Goal: Task Accomplishment & Management: Use online tool/utility

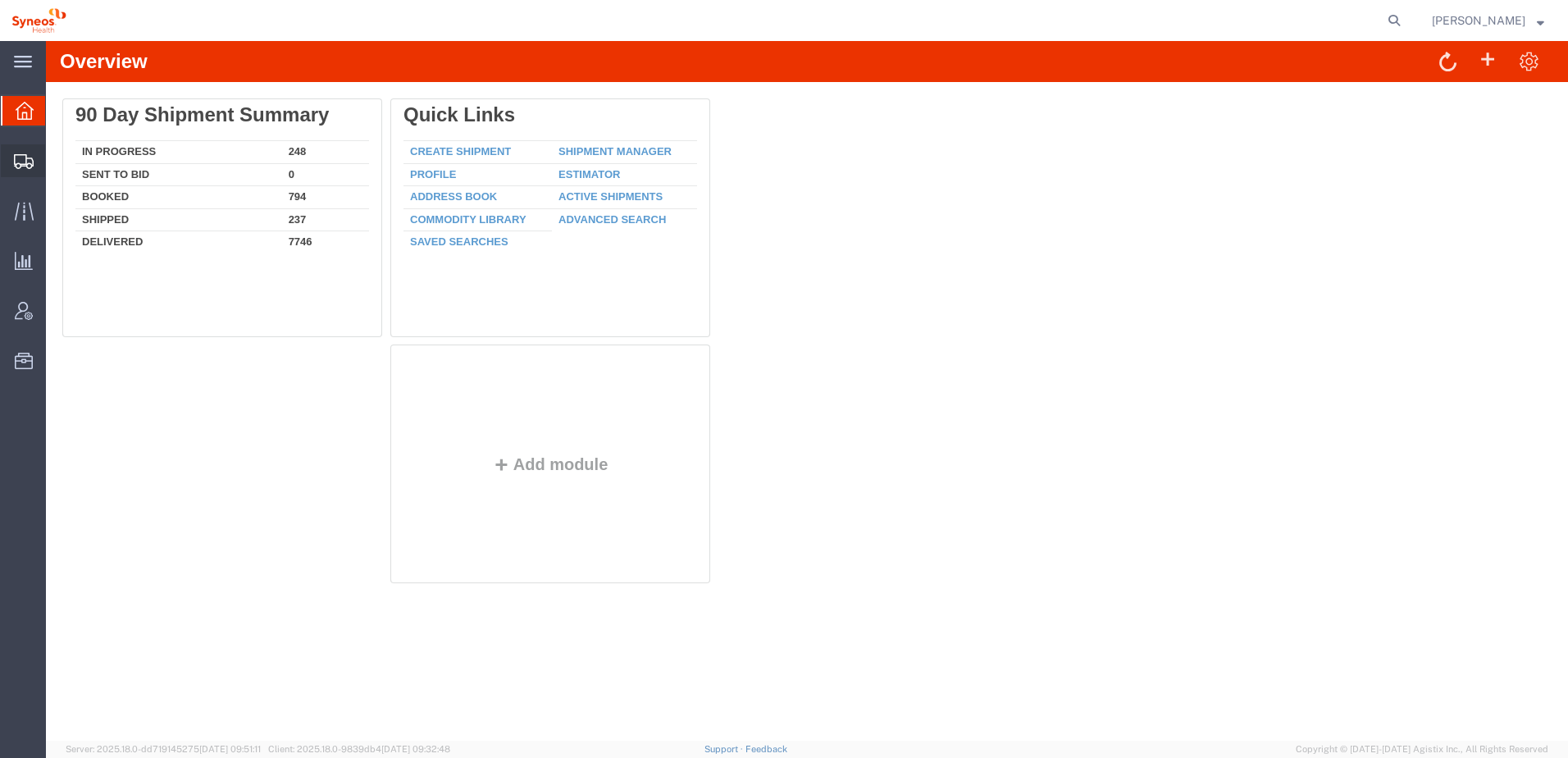
click at [0, 0] on span "Shipment Manager" at bounding box center [0, 0] width 0 height 0
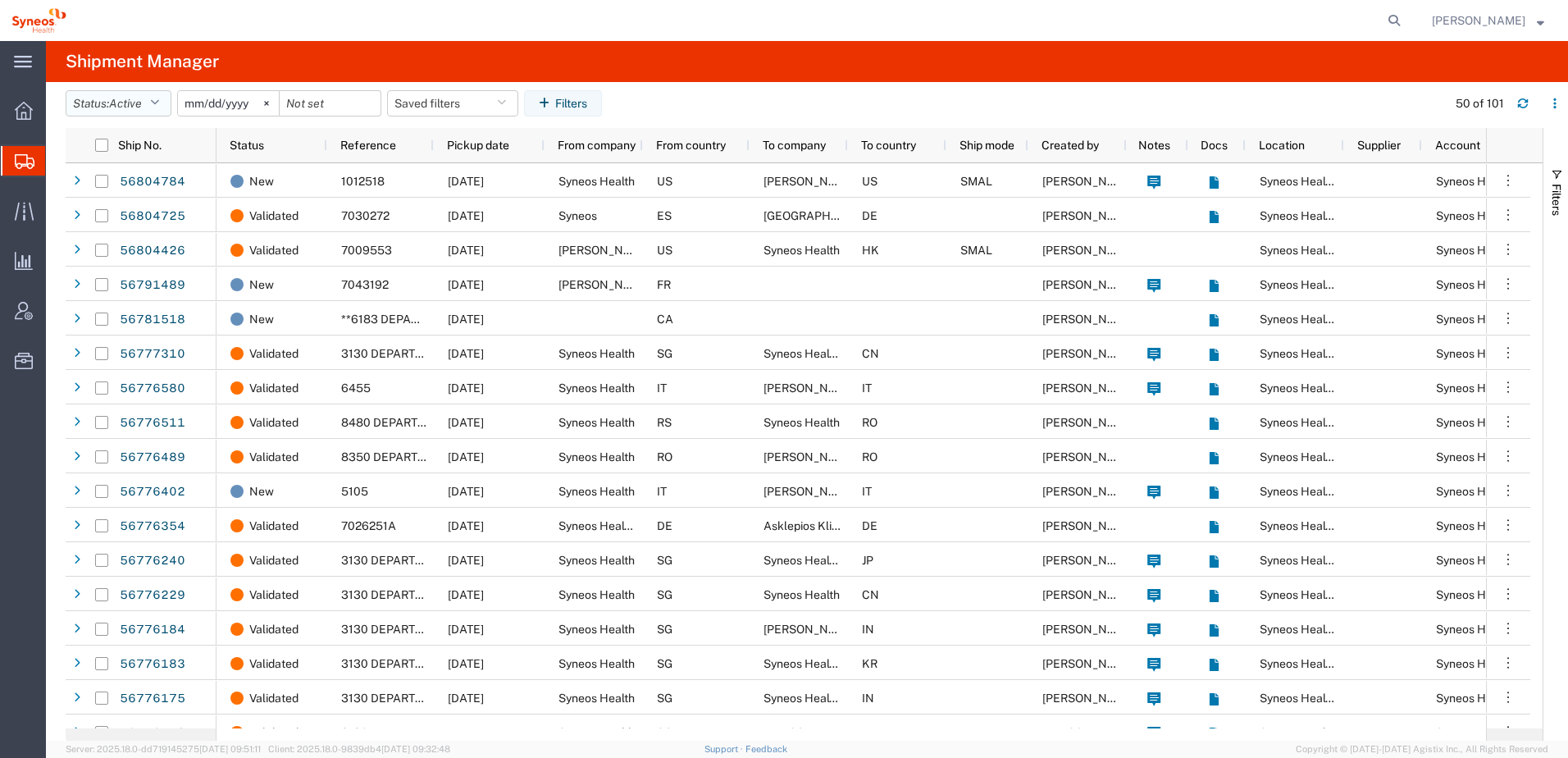
click at [159, 105] on icon "button" at bounding box center [154, 104] width 9 height 11
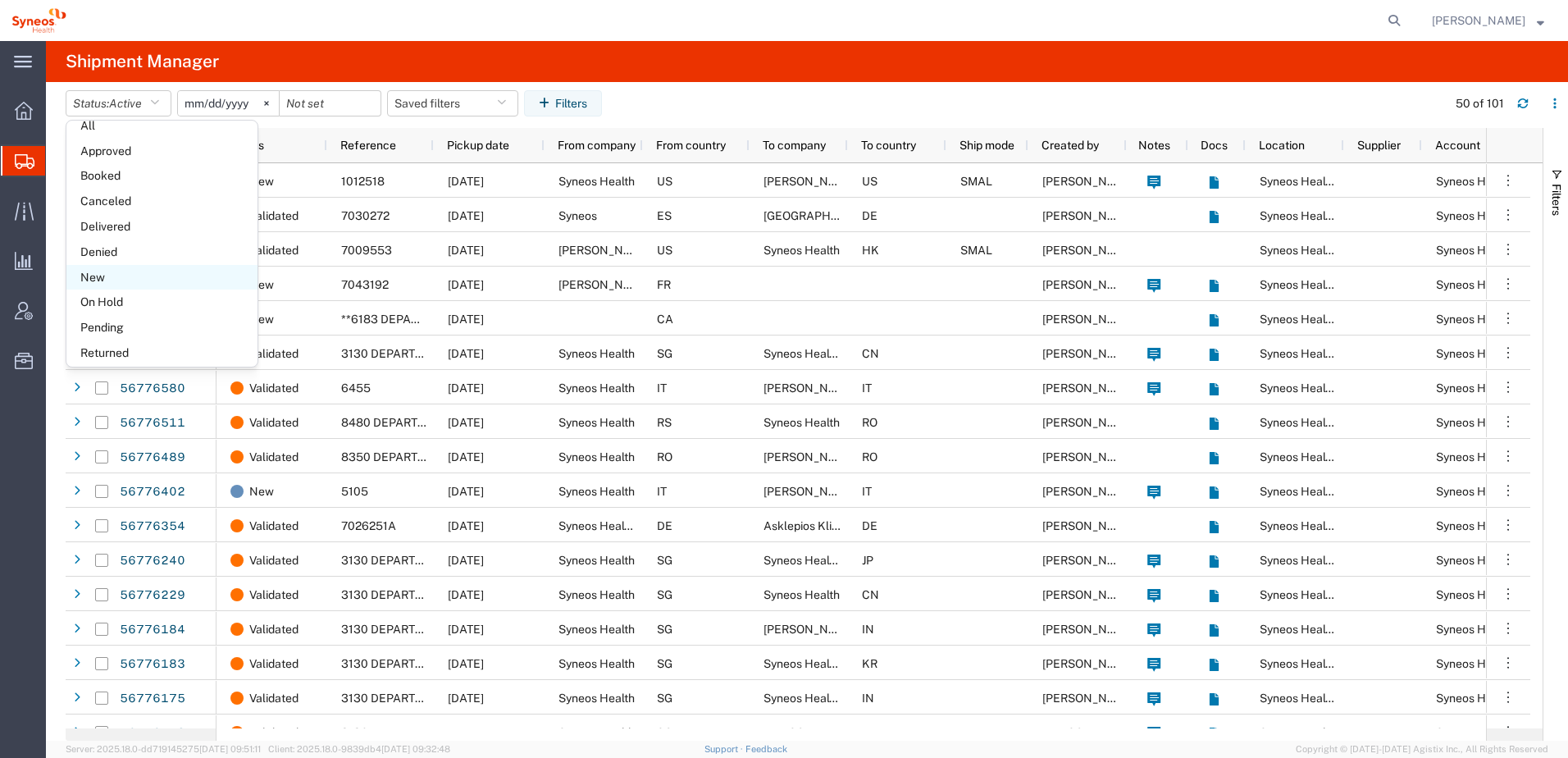
scroll to position [95, 0]
click at [162, 139] on span "Booked" at bounding box center [162, 145] width 191 height 26
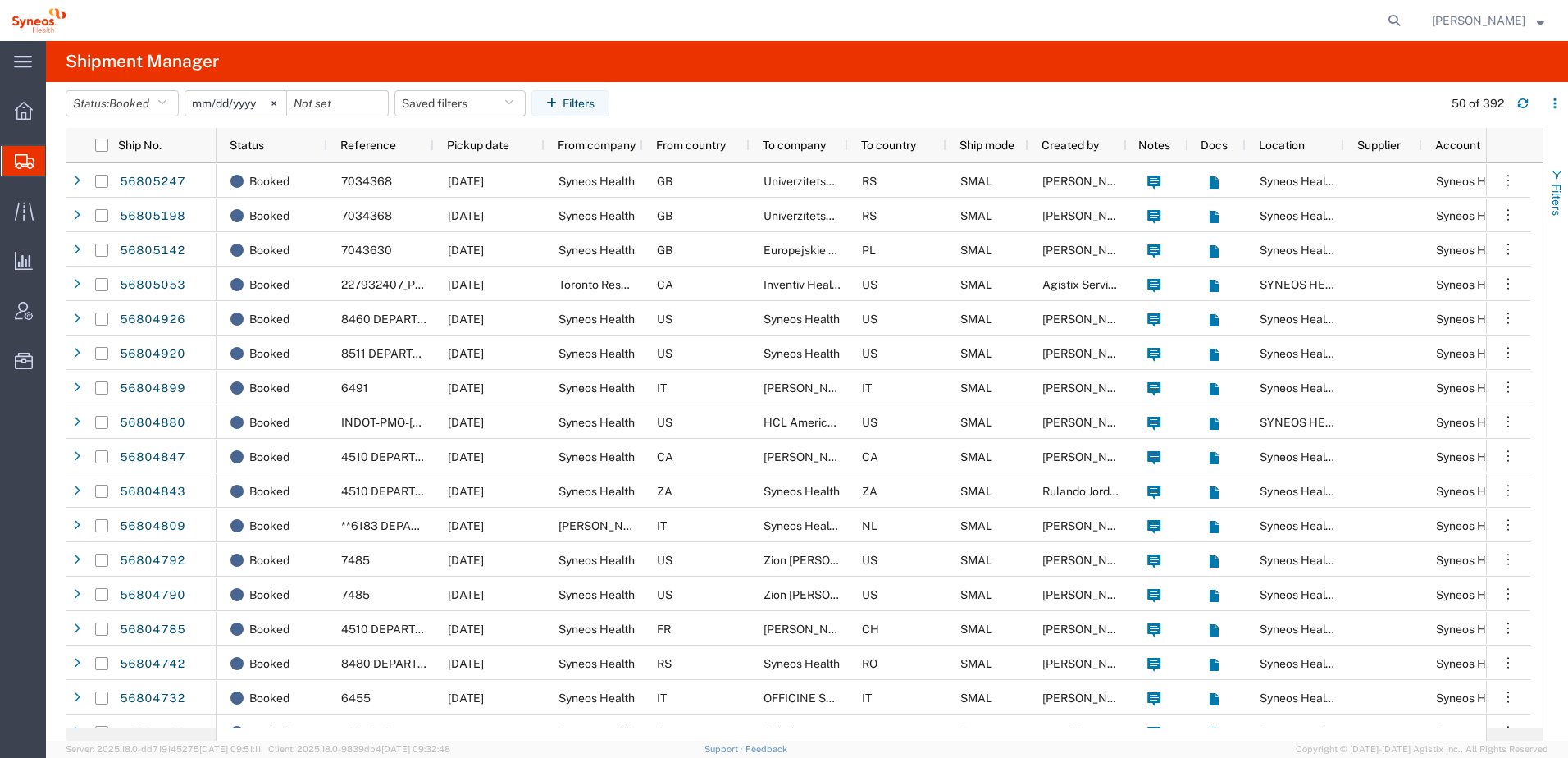
click at [1556, 172] on span "button" at bounding box center [1557, 175] width 13 height 13
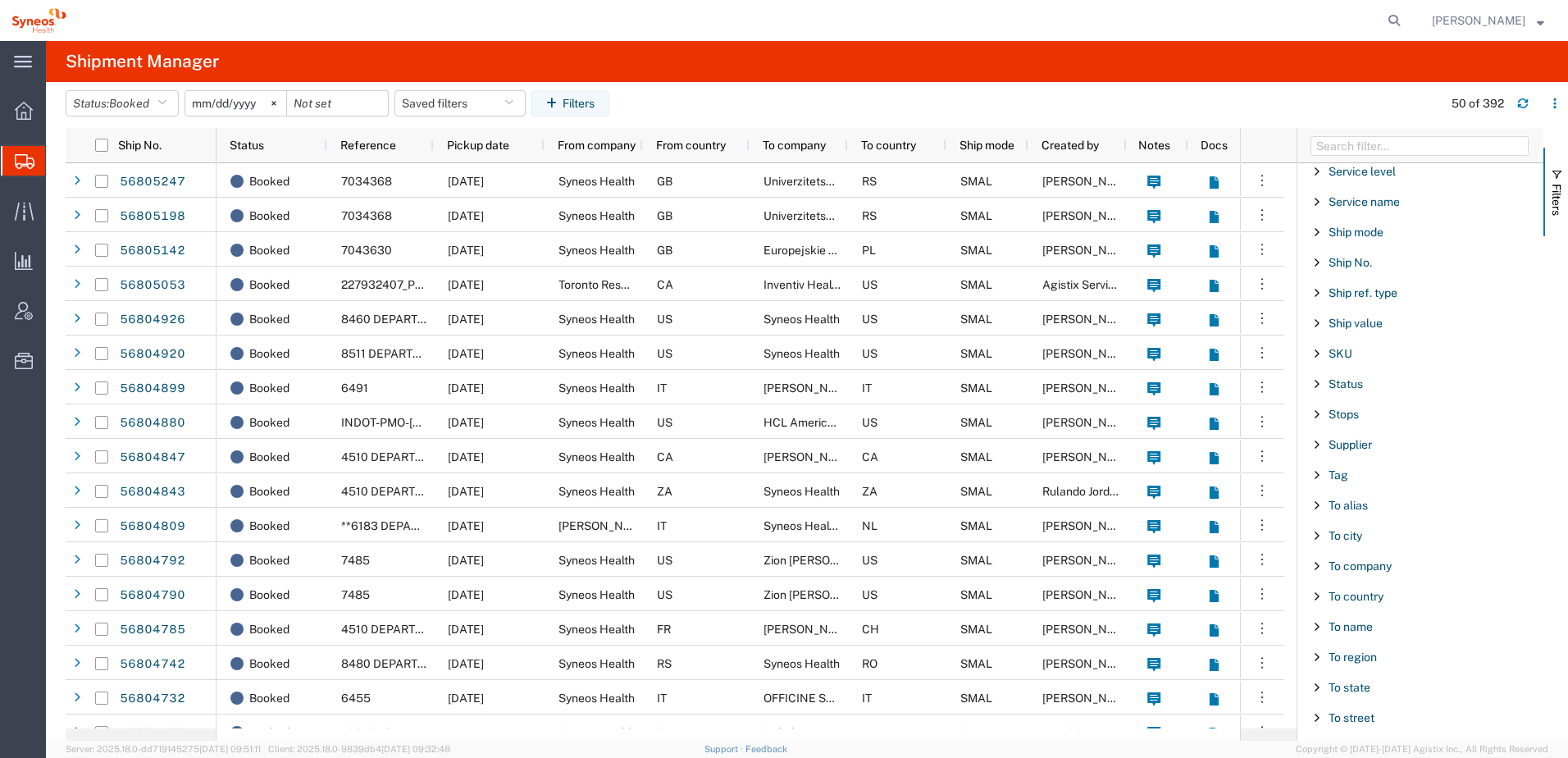
scroll to position [1426, 0]
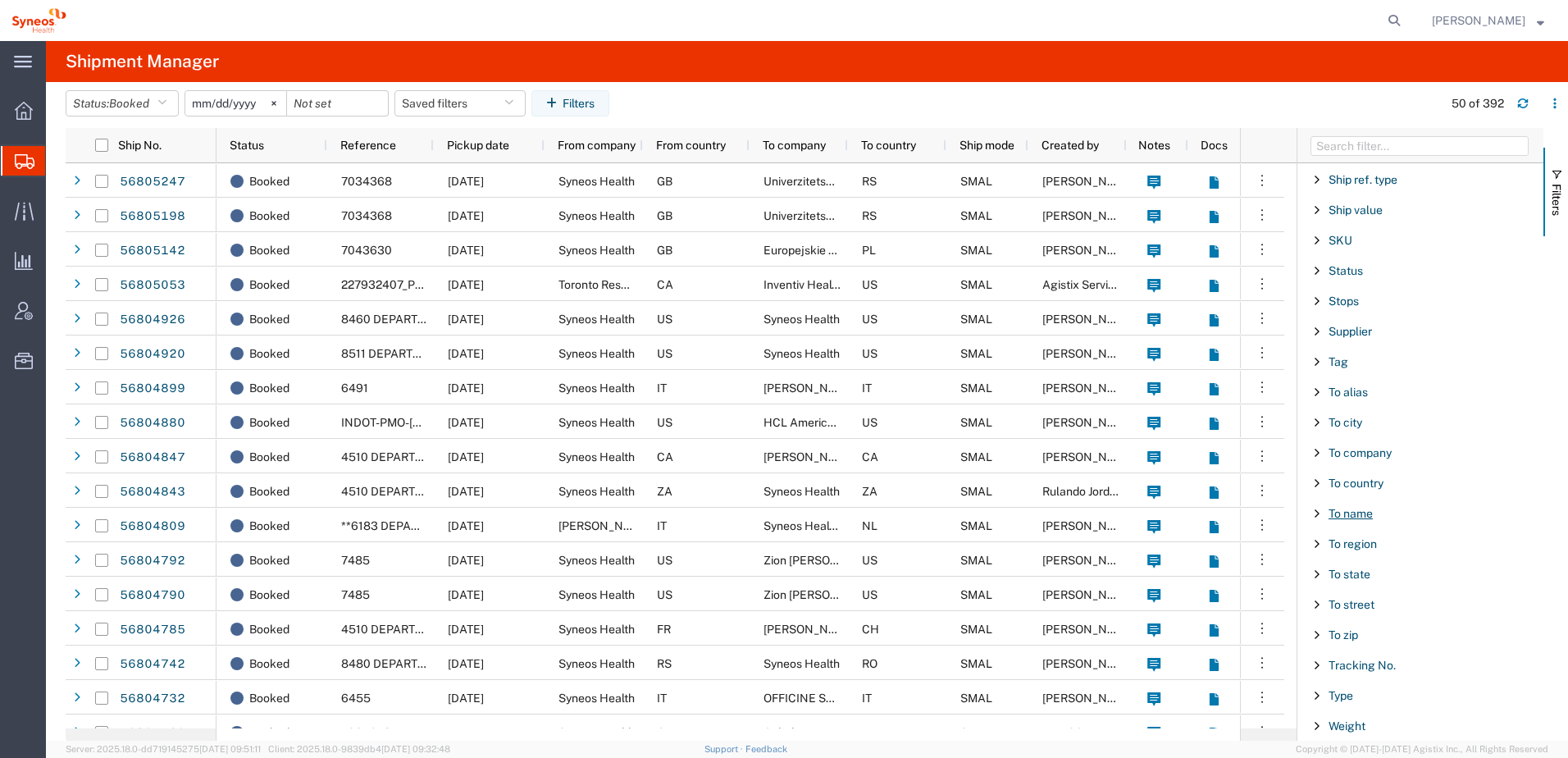
click at [1345, 515] on span "To name" at bounding box center [1350, 514] width 45 height 13
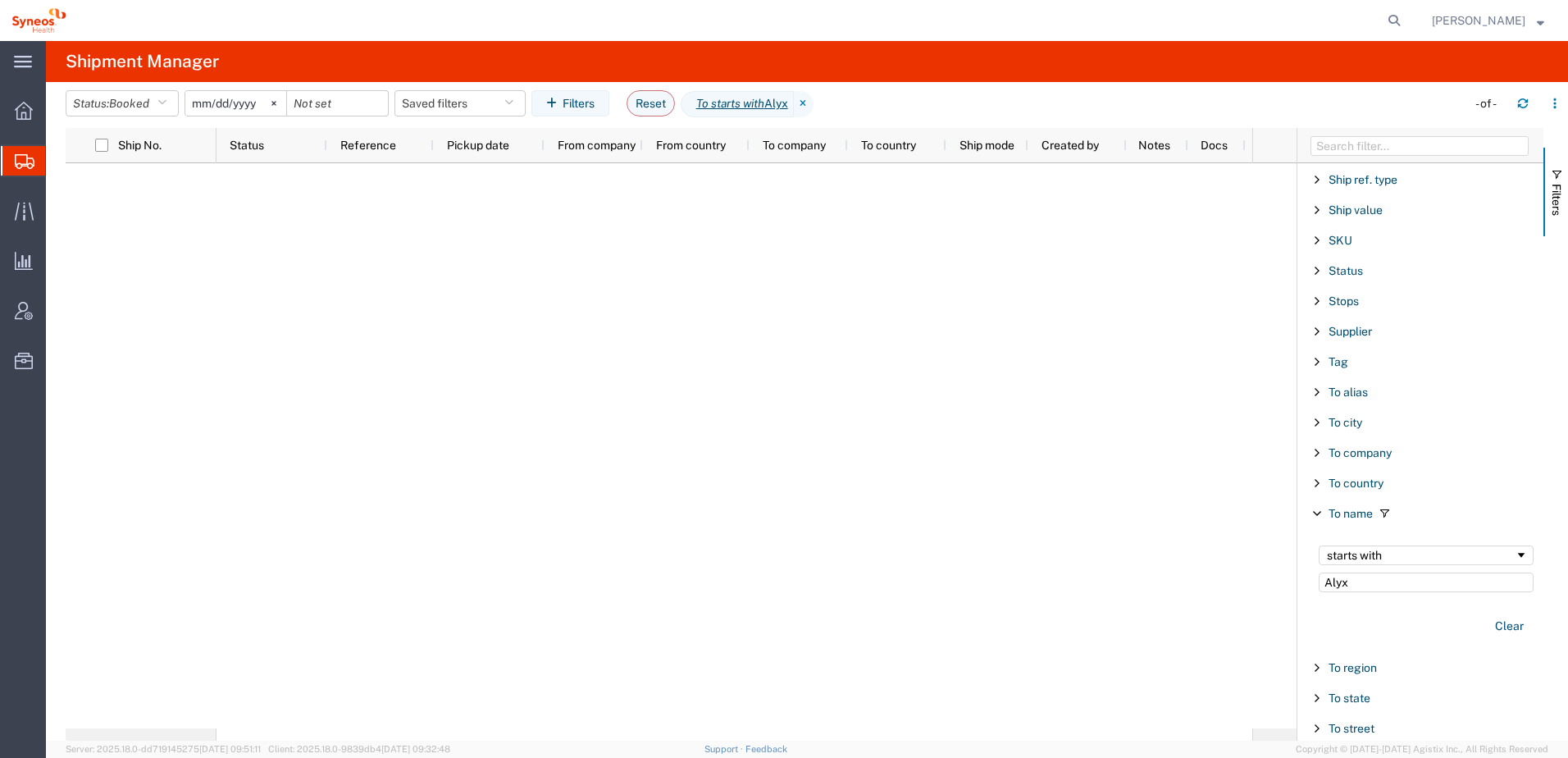
type input "Alyx"
